Goal: Task Accomplishment & Management: Use online tool/utility

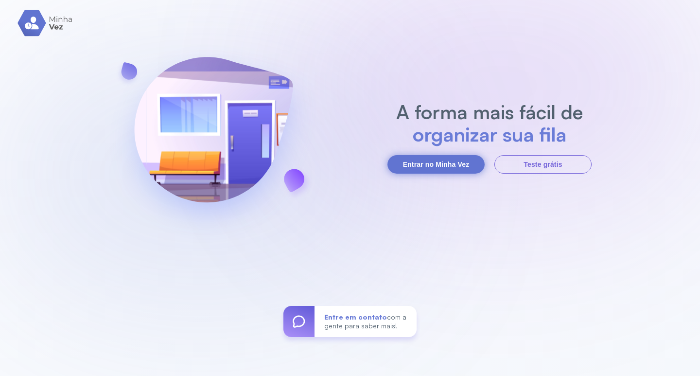
click at [422, 160] on button "Entrar no Minha Vez" at bounding box center [435, 164] width 97 height 18
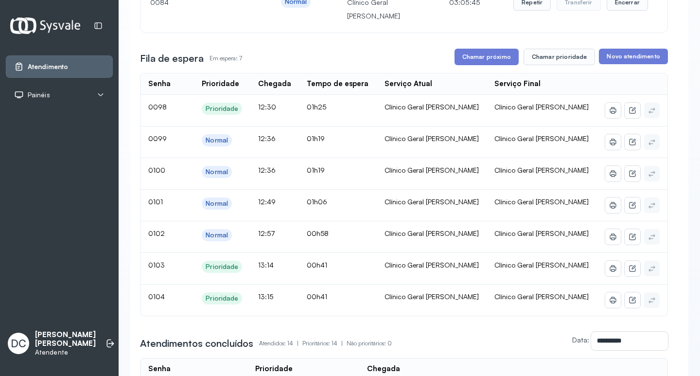
scroll to position [146, 0]
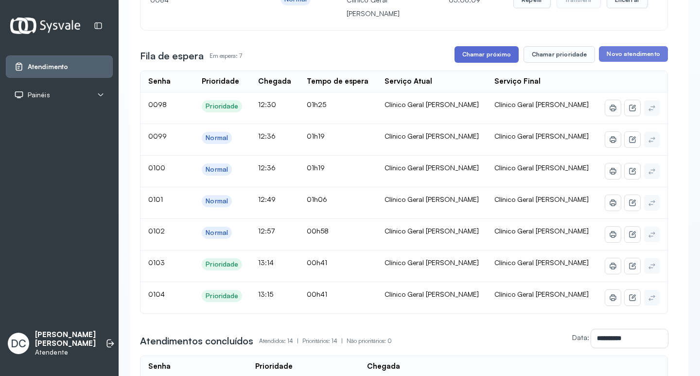
click at [498, 58] on button "Chamar próximo" at bounding box center [486, 54] width 64 height 17
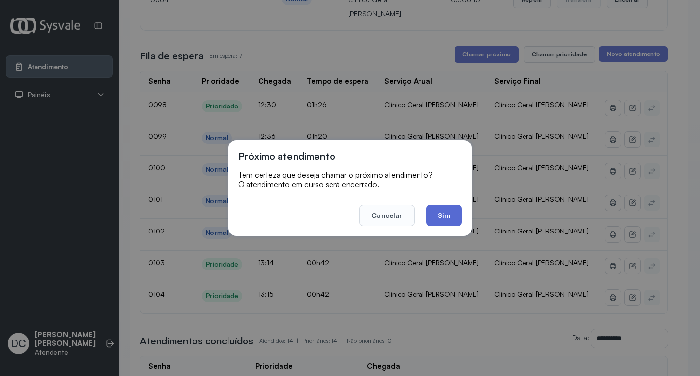
click at [440, 213] on button "Sim" at bounding box center [443, 215] width 35 height 21
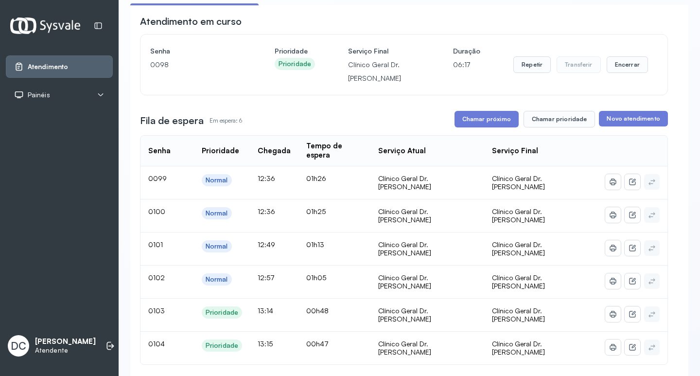
scroll to position [49, 0]
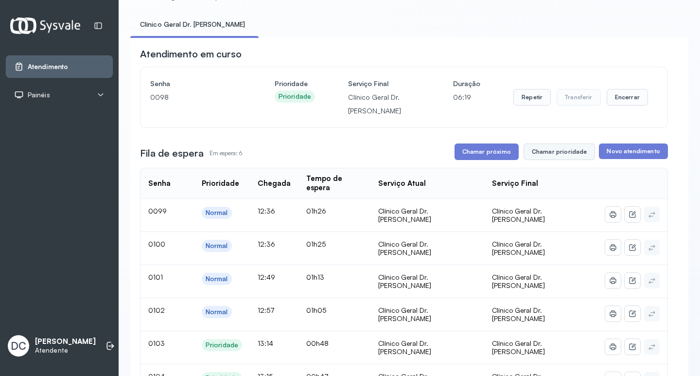
click at [542, 153] on button "Chamar prioridade" at bounding box center [559, 151] width 72 height 17
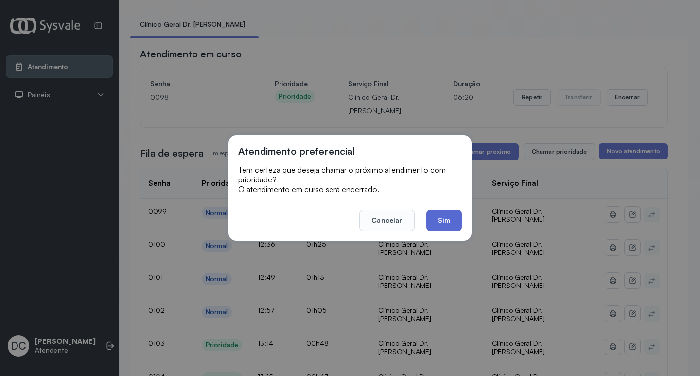
click at [448, 217] on button "Sim" at bounding box center [443, 219] width 35 height 21
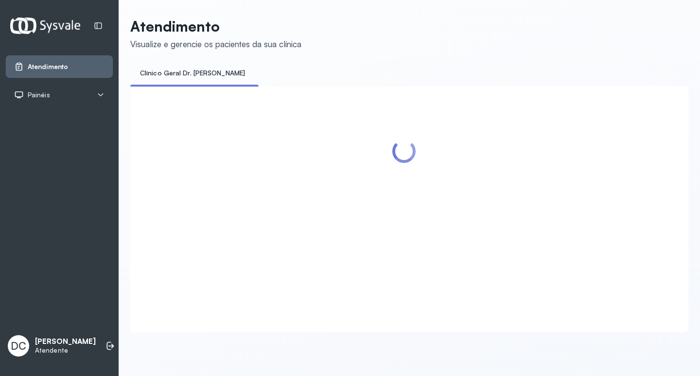
scroll to position [0, 0]
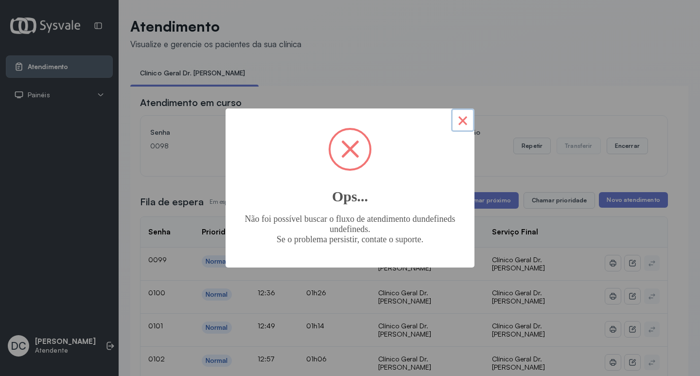
click at [465, 128] on button "×" at bounding box center [462, 119] width 23 height 23
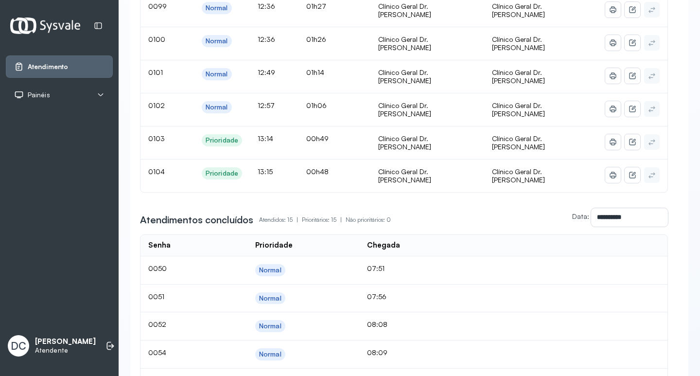
scroll to position [97, 0]
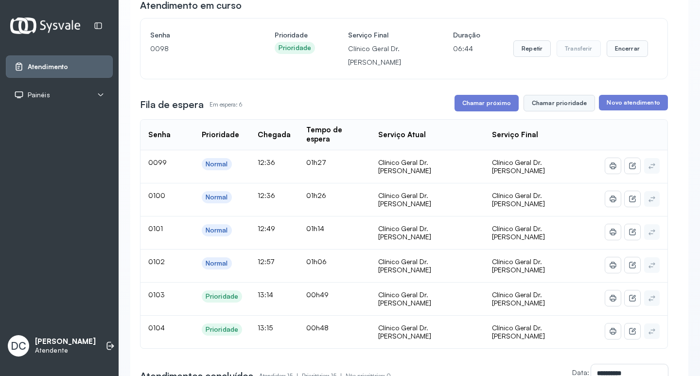
click at [554, 110] on button "Chamar prioridade" at bounding box center [559, 103] width 72 height 17
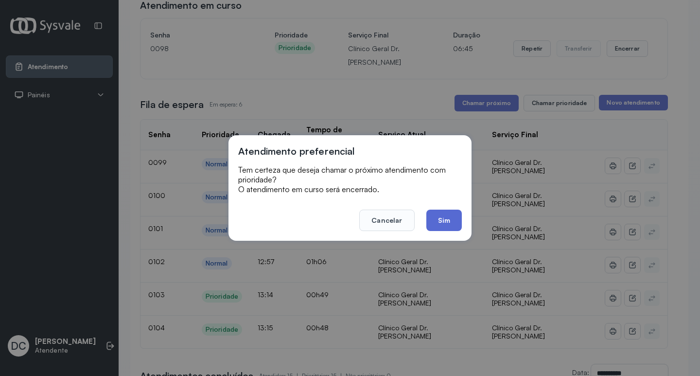
click at [448, 222] on button "Sim" at bounding box center [443, 219] width 35 height 21
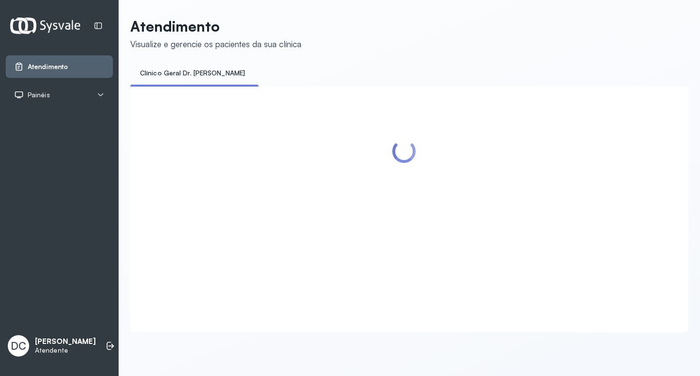
scroll to position [0, 0]
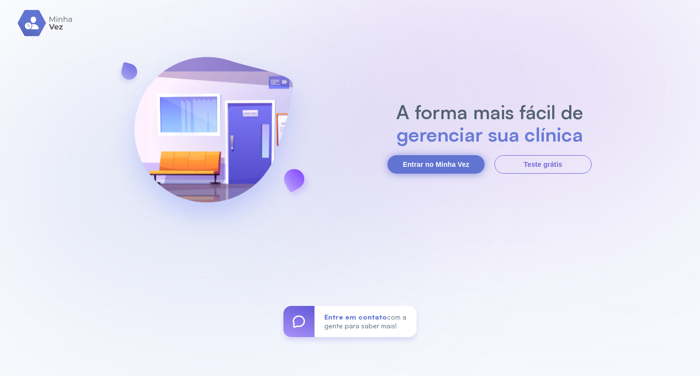
click at [433, 162] on button "Entrar no Minha Vez" at bounding box center [435, 164] width 97 height 18
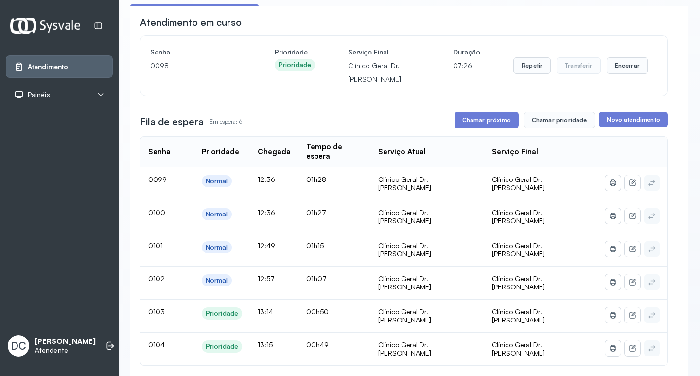
scroll to position [146, 0]
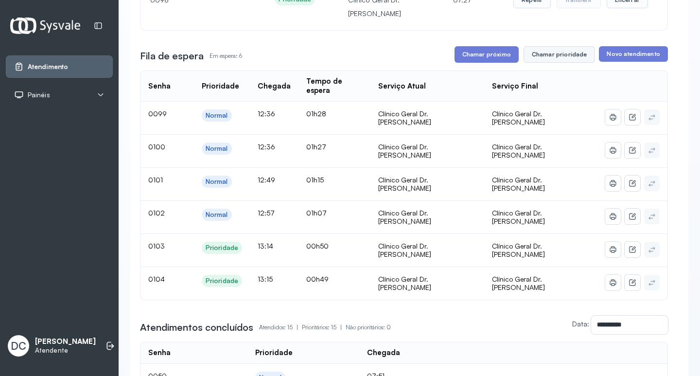
click at [547, 52] on button "Chamar prioridade" at bounding box center [559, 54] width 72 height 17
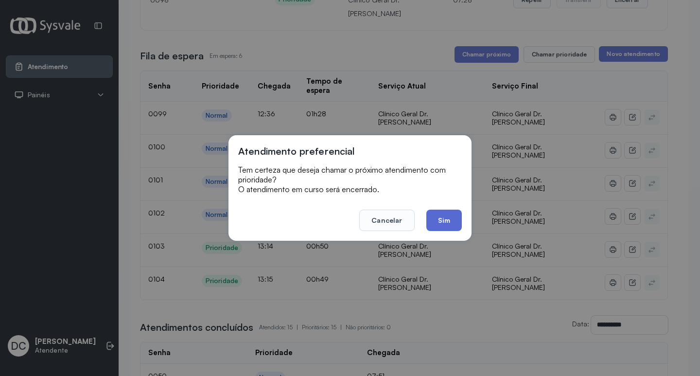
click at [445, 216] on button "Sim" at bounding box center [443, 219] width 35 height 21
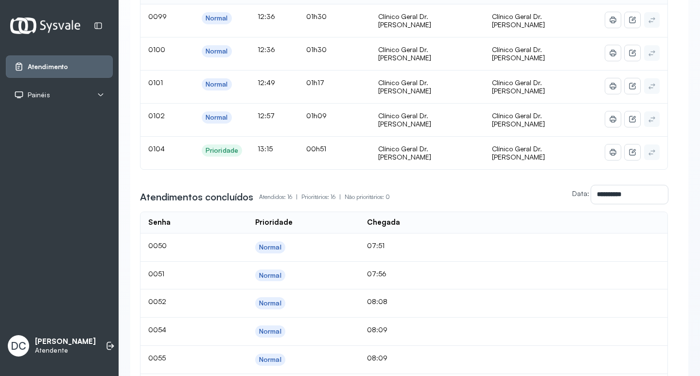
scroll to position [97, 0]
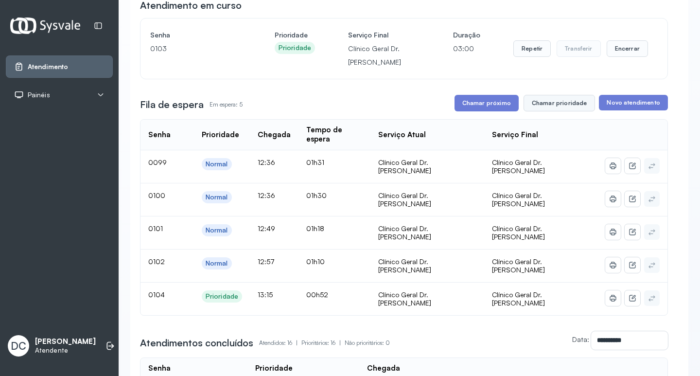
click at [559, 111] on button "Chamar prioridade" at bounding box center [559, 103] width 72 height 17
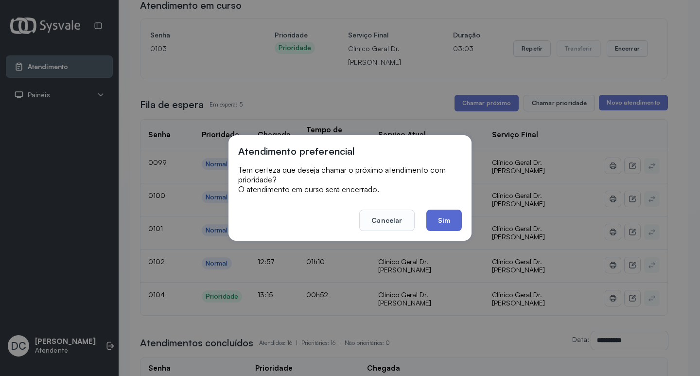
click at [453, 222] on button "Sim" at bounding box center [443, 219] width 35 height 21
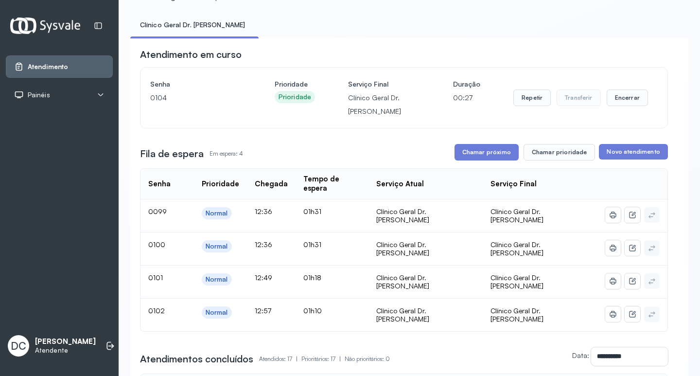
scroll to position [0, 0]
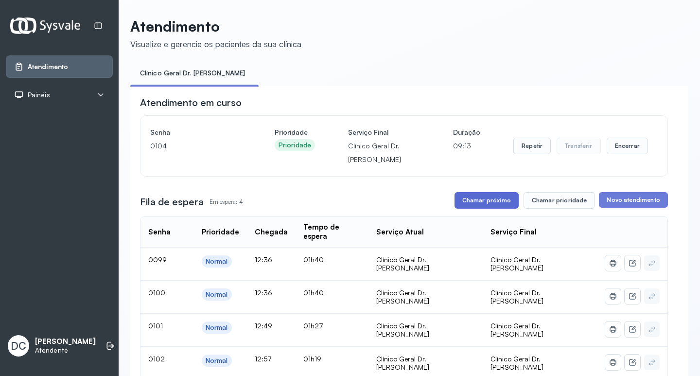
click at [492, 200] on button "Chamar próximo" at bounding box center [486, 200] width 64 height 17
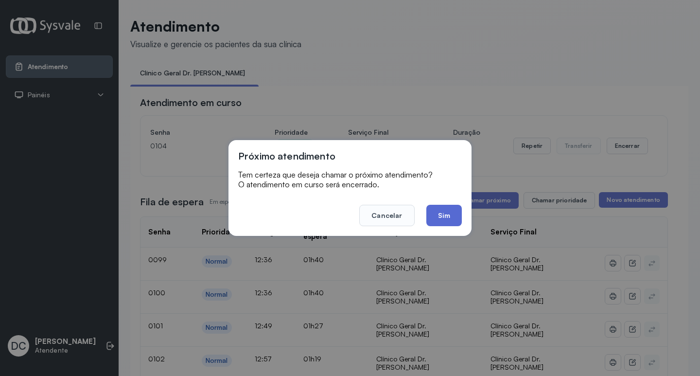
click at [453, 218] on button "Sim" at bounding box center [443, 215] width 35 height 21
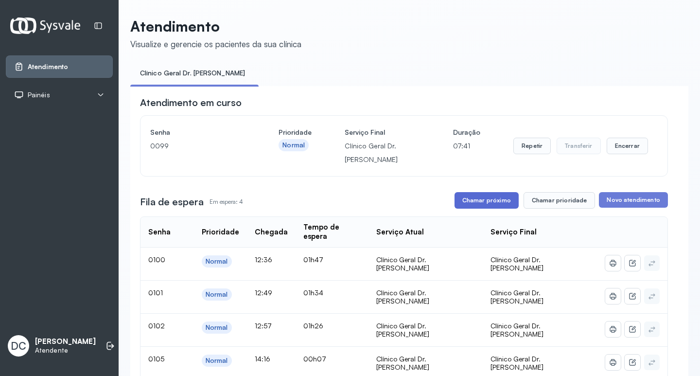
click at [492, 201] on button "Chamar próximo" at bounding box center [486, 200] width 64 height 17
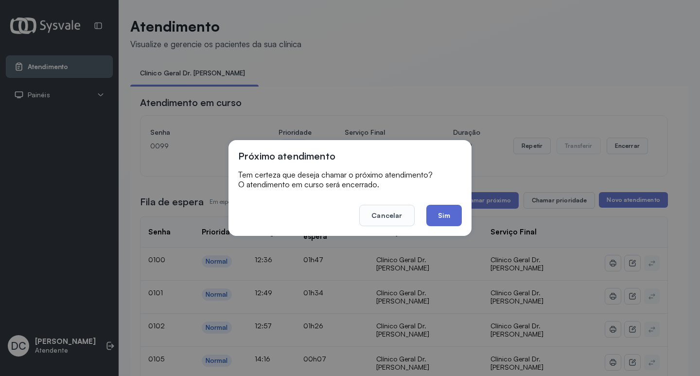
click at [445, 224] on button "Sim" at bounding box center [443, 215] width 35 height 21
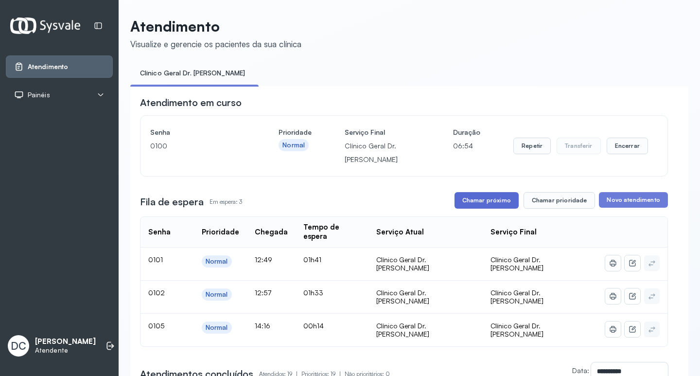
click at [472, 200] on button "Chamar próximo" at bounding box center [486, 200] width 64 height 17
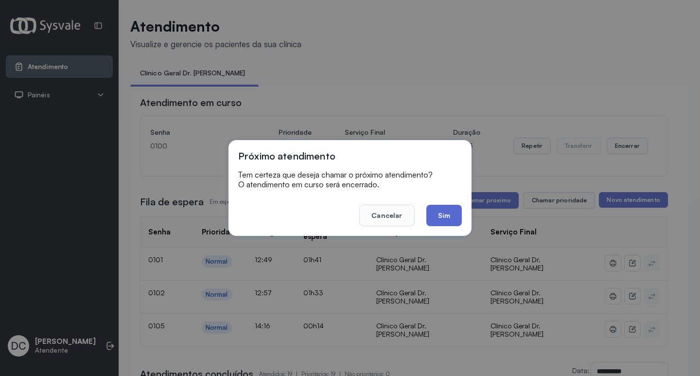
click at [451, 222] on button "Sim" at bounding box center [443, 215] width 35 height 21
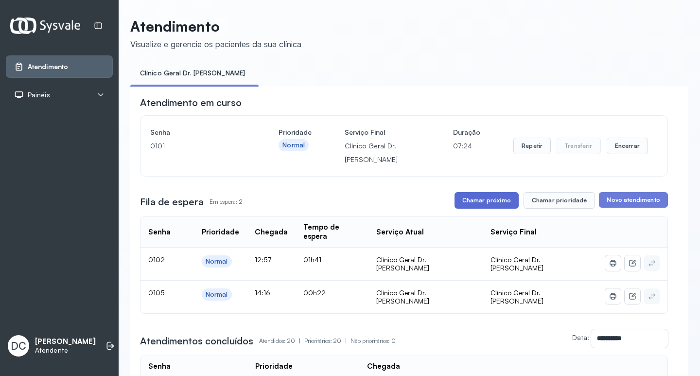
click at [492, 205] on button "Chamar próximo" at bounding box center [486, 200] width 64 height 17
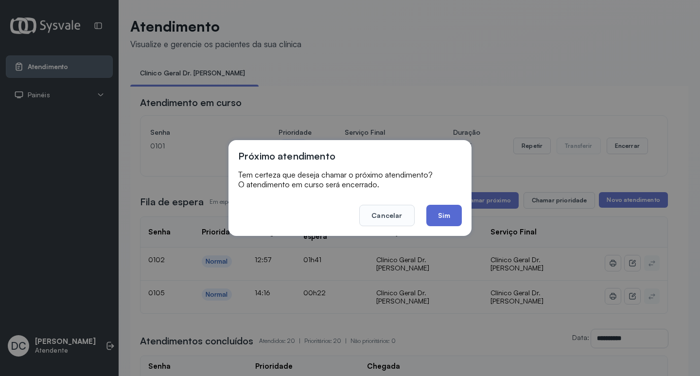
click at [440, 220] on button "Sim" at bounding box center [443, 215] width 35 height 21
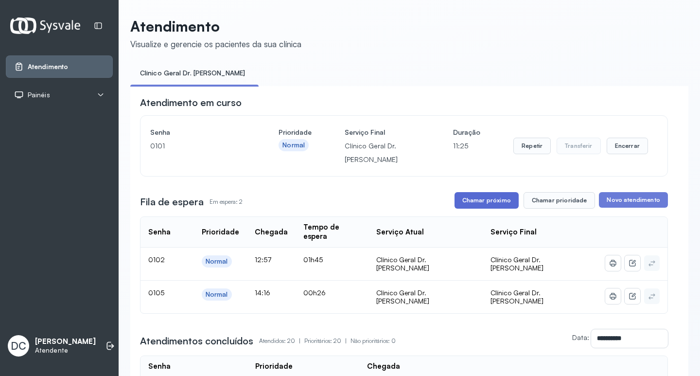
click at [504, 205] on button "Chamar próximo" at bounding box center [486, 200] width 64 height 17
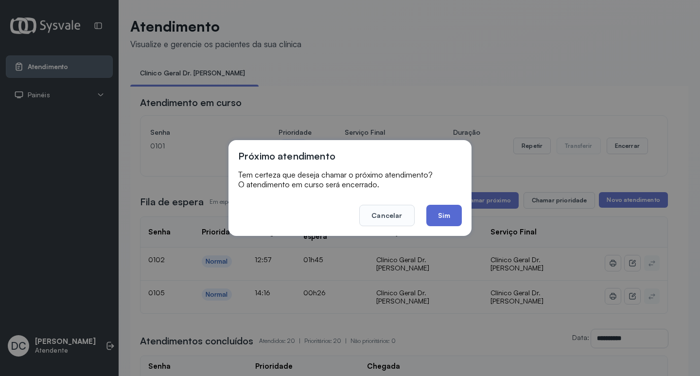
click at [454, 218] on button "Sim" at bounding box center [443, 215] width 35 height 21
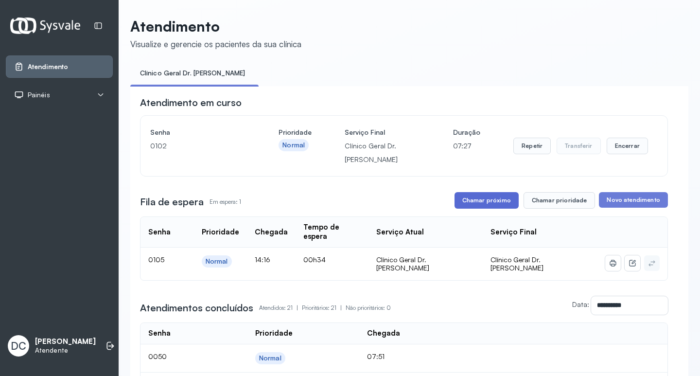
click at [495, 207] on button "Chamar próximo" at bounding box center [486, 200] width 64 height 17
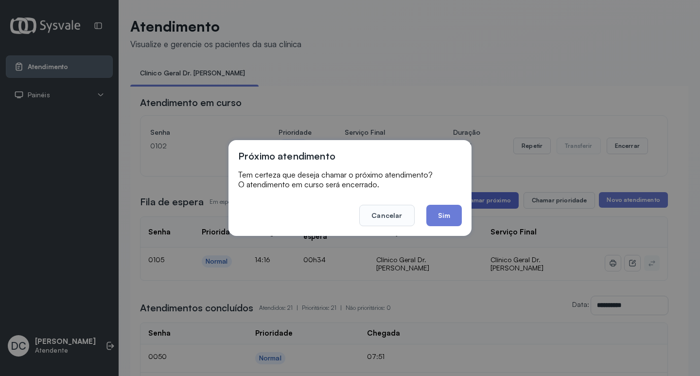
click at [437, 221] on button "Sim" at bounding box center [443, 215] width 35 height 21
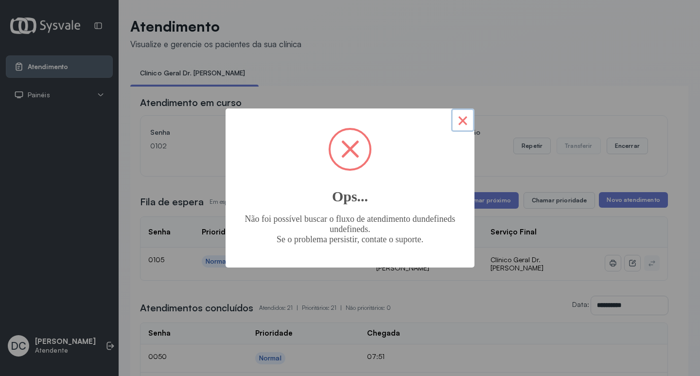
click at [462, 118] on button "×" at bounding box center [462, 119] width 23 height 23
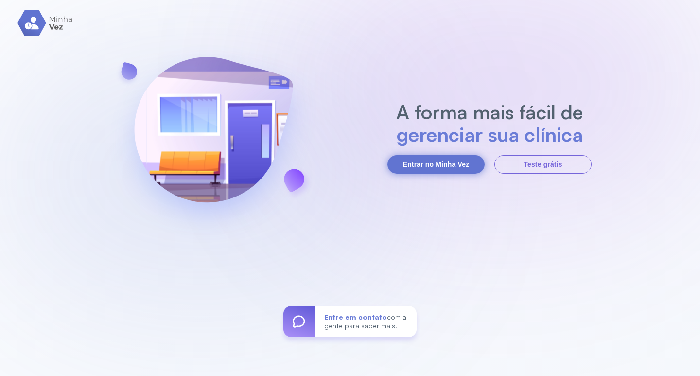
click at [447, 164] on button "Entrar no Minha Vez" at bounding box center [435, 164] width 97 height 18
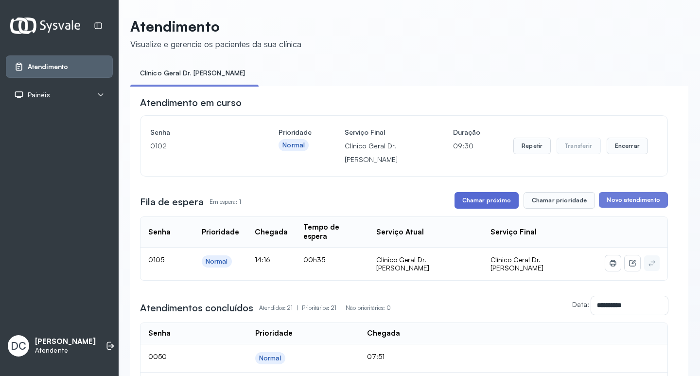
click at [474, 201] on button "Chamar próximo" at bounding box center [486, 200] width 64 height 17
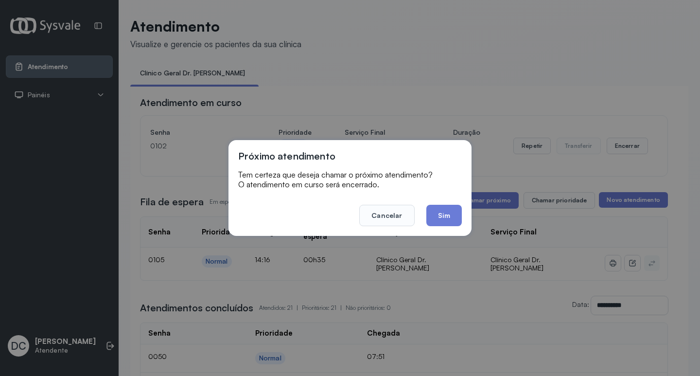
click at [463, 207] on div "Próximo atendimento Tem certeza que deseja chamar o próximo atendimento? O aten…" at bounding box center [349, 188] width 243 height 96
click at [452, 215] on button "Sim" at bounding box center [443, 215] width 35 height 21
